Goal: Navigation & Orientation: Find specific page/section

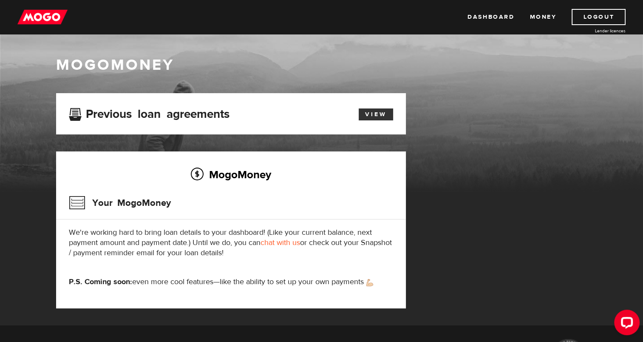
click at [372, 112] on link "View" at bounding box center [376, 114] width 34 height 12
click at [512, 16] on link "Dashboard" at bounding box center [490, 17] width 47 height 16
click at [478, 19] on link "Dashboard" at bounding box center [490, 17] width 47 height 16
